Goal: Task Accomplishment & Management: Manage account settings

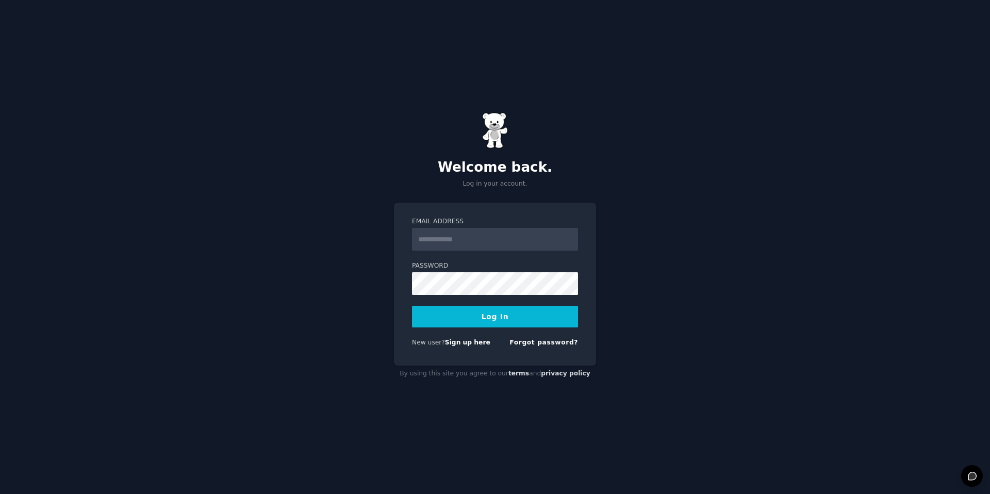
click at [476, 243] on input "Email Address" at bounding box center [495, 239] width 166 height 23
type input "**********"
click at [503, 319] on button "Log In" at bounding box center [495, 317] width 166 height 22
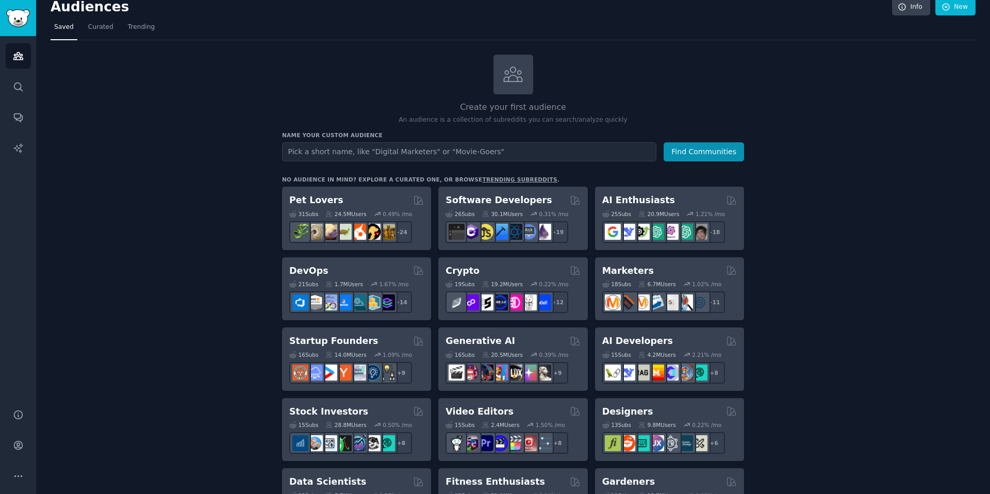
scroll to position [9, 0]
